Goal: Check status

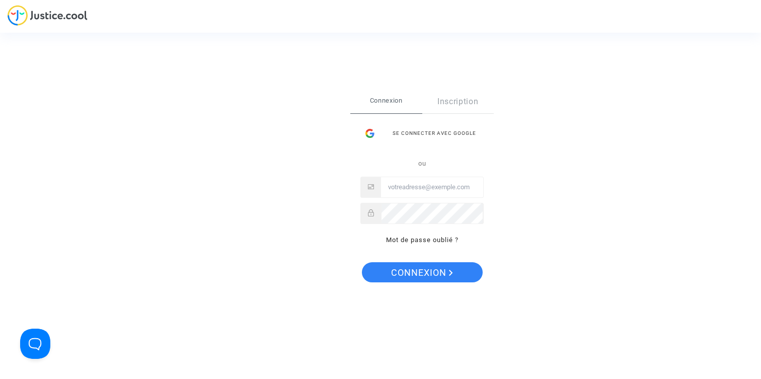
click at [404, 188] on input "Email" at bounding box center [432, 187] width 102 height 20
type input "[EMAIL_ADDRESS][DOMAIN_NAME]"
click at [362, 262] on button "Connexion" at bounding box center [422, 272] width 121 height 20
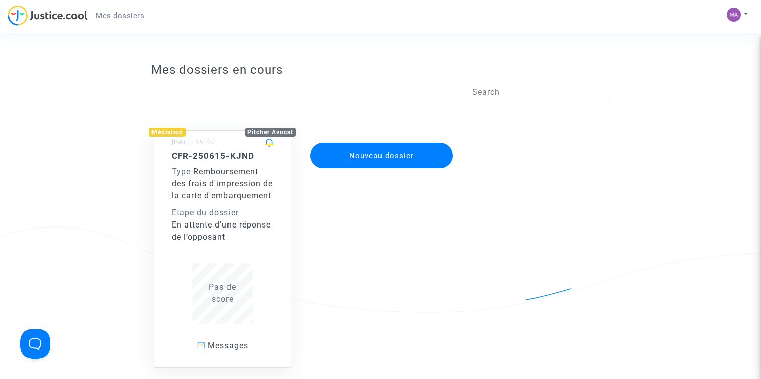
click at [233, 202] on div "Type - Remboursement des frais d'impression de la carte d'embarquement" at bounding box center [223, 184] width 102 height 36
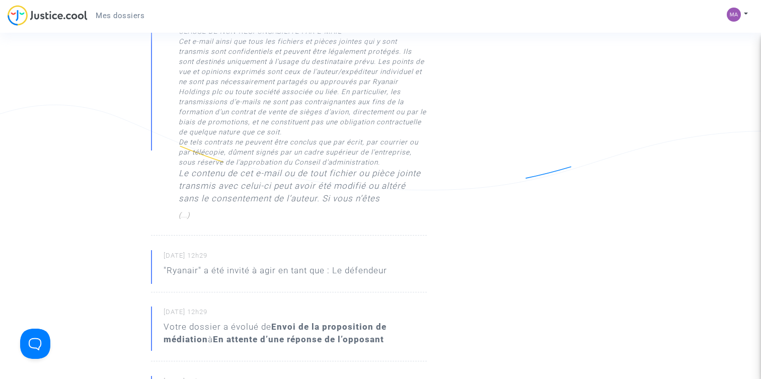
scroll to position [591, 0]
